Goal: Check status: Check status

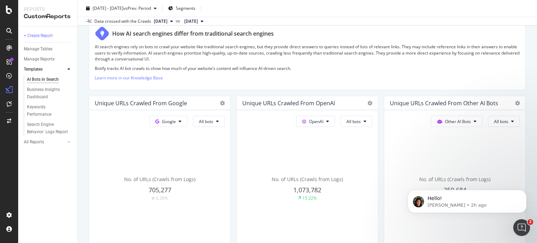
scroll to position [140, 0]
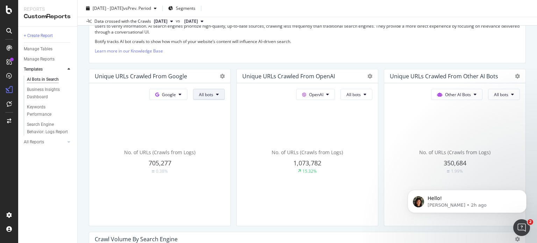
click at [220, 95] on button "All bots" at bounding box center [209, 94] width 32 height 11
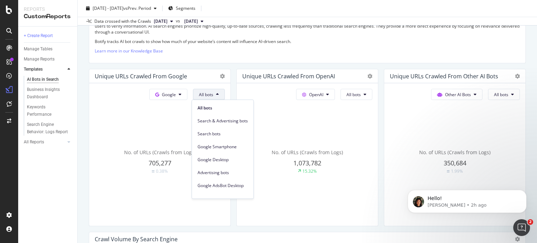
click at [220, 95] on button "All bots" at bounding box center [209, 94] width 32 height 11
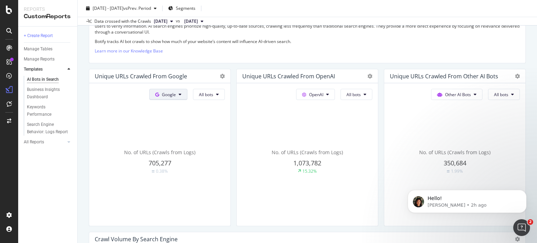
click at [179, 94] on icon at bounding box center [180, 94] width 3 height 4
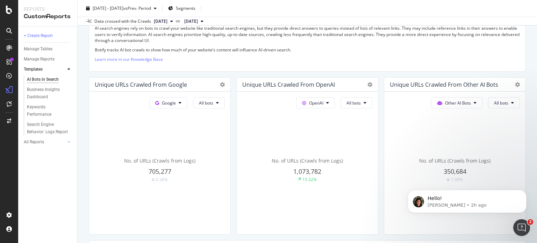
scroll to position [175, 0]
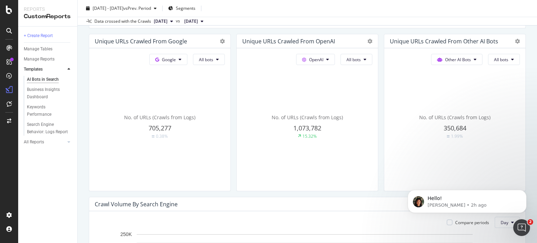
click at [210, 52] on div "Google All bots No. of URLs (Crawls from Logs) 705,277 0.38%" at bounding box center [159, 119] width 141 height 143
click at [209, 63] on button "All bots" at bounding box center [209, 59] width 32 height 11
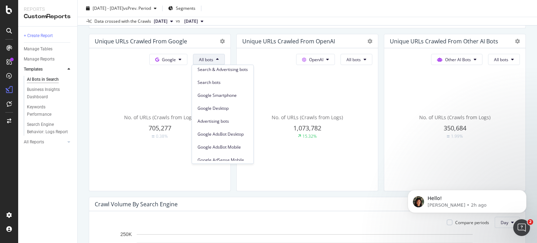
scroll to position [0, 0]
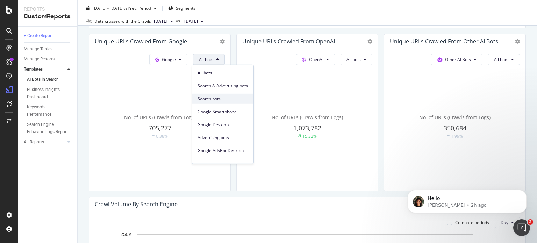
click at [212, 98] on span "Search bots" at bounding box center [223, 99] width 50 height 6
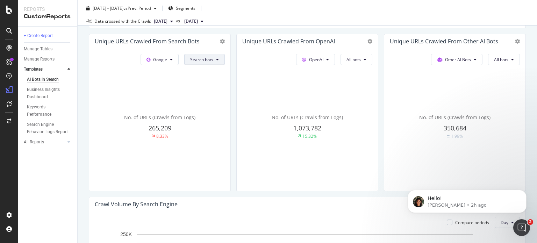
click at [196, 58] on span "Search bots" at bounding box center [201, 60] width 23 height 6
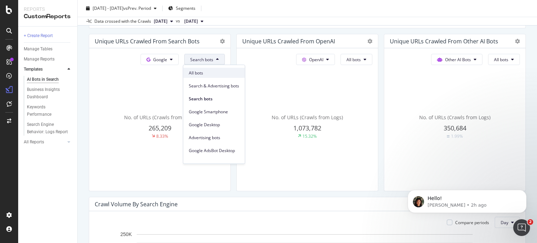
click at [203, 71] on span "All bots" at bounding box center [214, 73] width 50 height 6
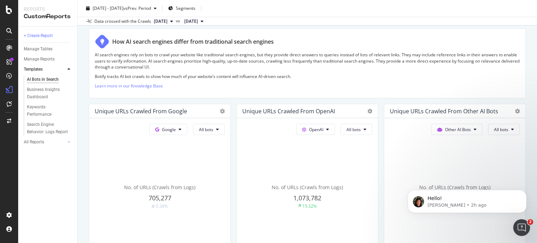
scroll to position [175, 0]
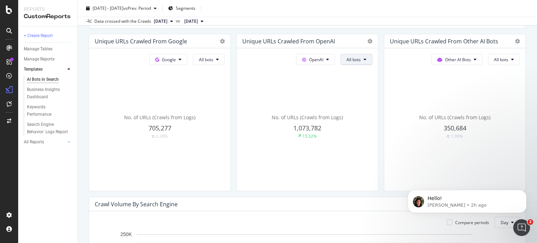
click at [359, 59] on button "All bots" at bounding box center [357, 59] width 32 height 11
click at [359, 127] on span "GPTBot" at bounding box center [361, 124] width 35 height 6
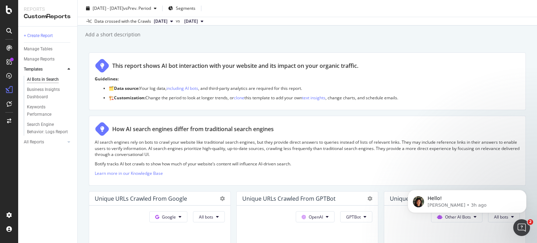
scroll to position [0, 0]
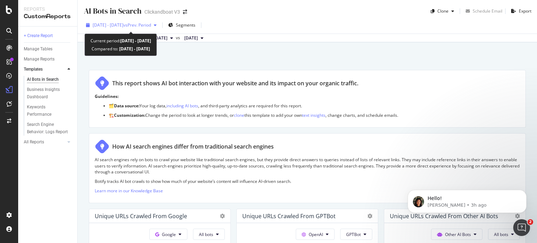
click at [160, 22] on div "2025 Aug. 1st - Aug. 31st vs Prev. Period" at bounding box center [121, 25] width 76 height 10
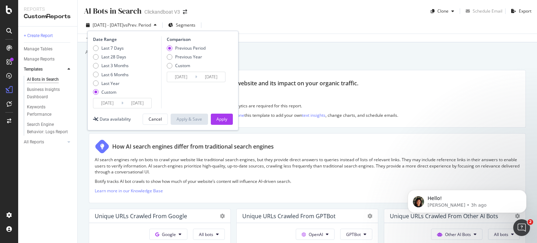
click at [116, 104] on input "2025/08/01" at bounding box center [107, 103] width 28 height 10
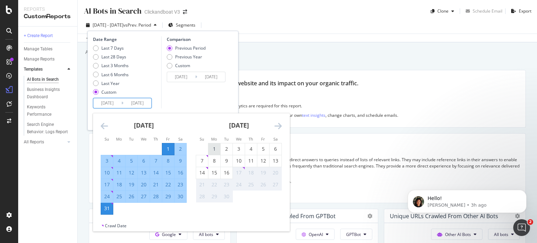
click at [213, 147] on div "1" at bounding box center [215, 149] width 12 height 7
type input "2025/09/01"
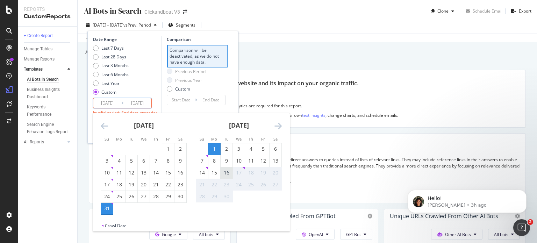
click at [228, 176] on div "16" at bounding box center [227, 172] width 12 height 7
type input "[DATE]"
type input "2025/08/16"
type input "2025/08/31"
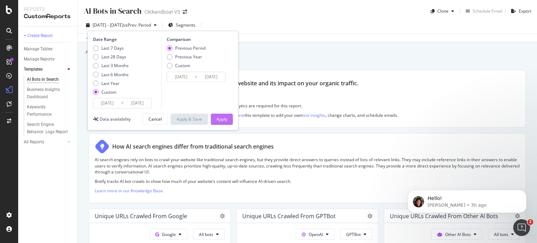
click at [222, 121] on div "Apply" at bounding box center [222, 119] width 11 height 6
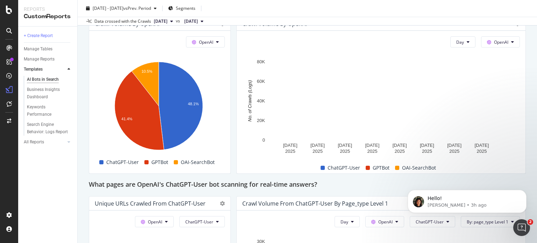
scroll to position [665, 0]
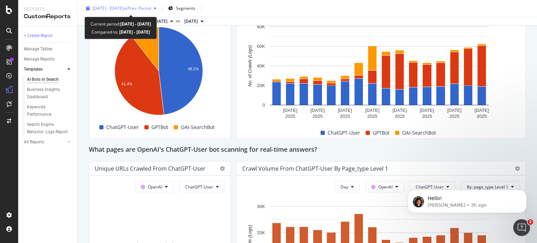
click at [151, 5] on span "vs Prev. Period" at bounding box center [138, 8] width 28 height 6
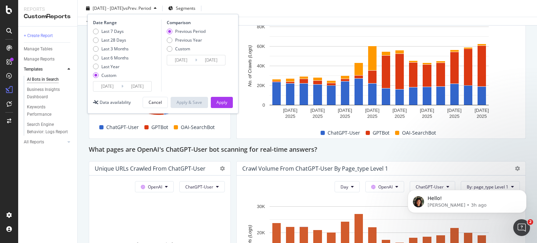
click at [198, 61] on input "2025/08/31" at bounding box center [211, 60] width 28 height 10
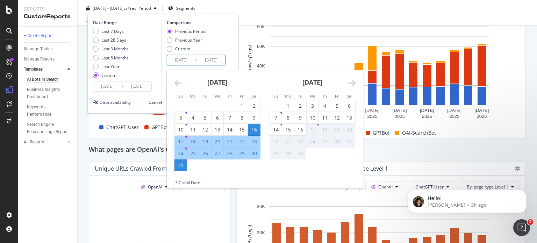
click at [259, 12] on div "2025 Sep. 1st - Sep. 16th vs Prev. Period Segments Date Range Last 7 Days Last …" at bounding box center [308, 10] width 460 height 14
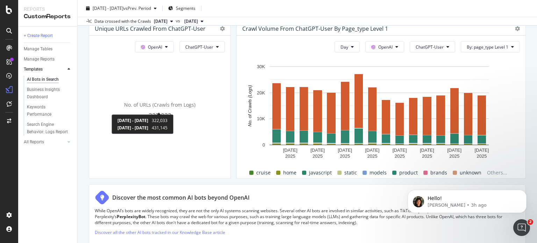
scroll to position [840, 0]
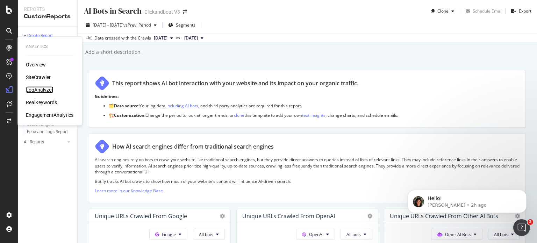
click at [42, 92] on div "LogAnalyzer" at bounding box center [39, 89] width 27 height 7
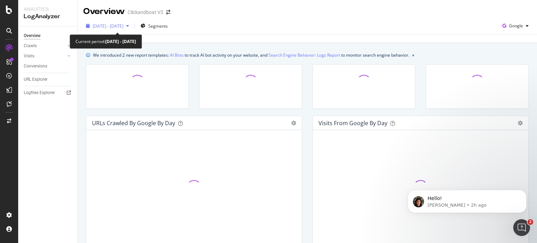
click at [124, 24] on span "[DATE] - [DATE]" at bounding box center [108, 26] width 31 height 6
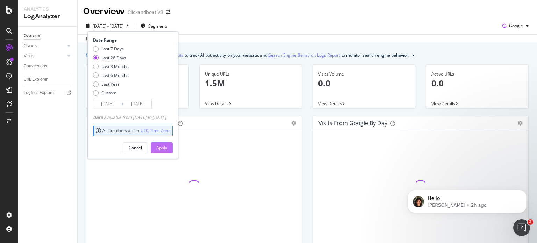
click at [167, 149] on div "Apply" at bounding box center [161, 148] width 11 height 6
